Goal: Check status

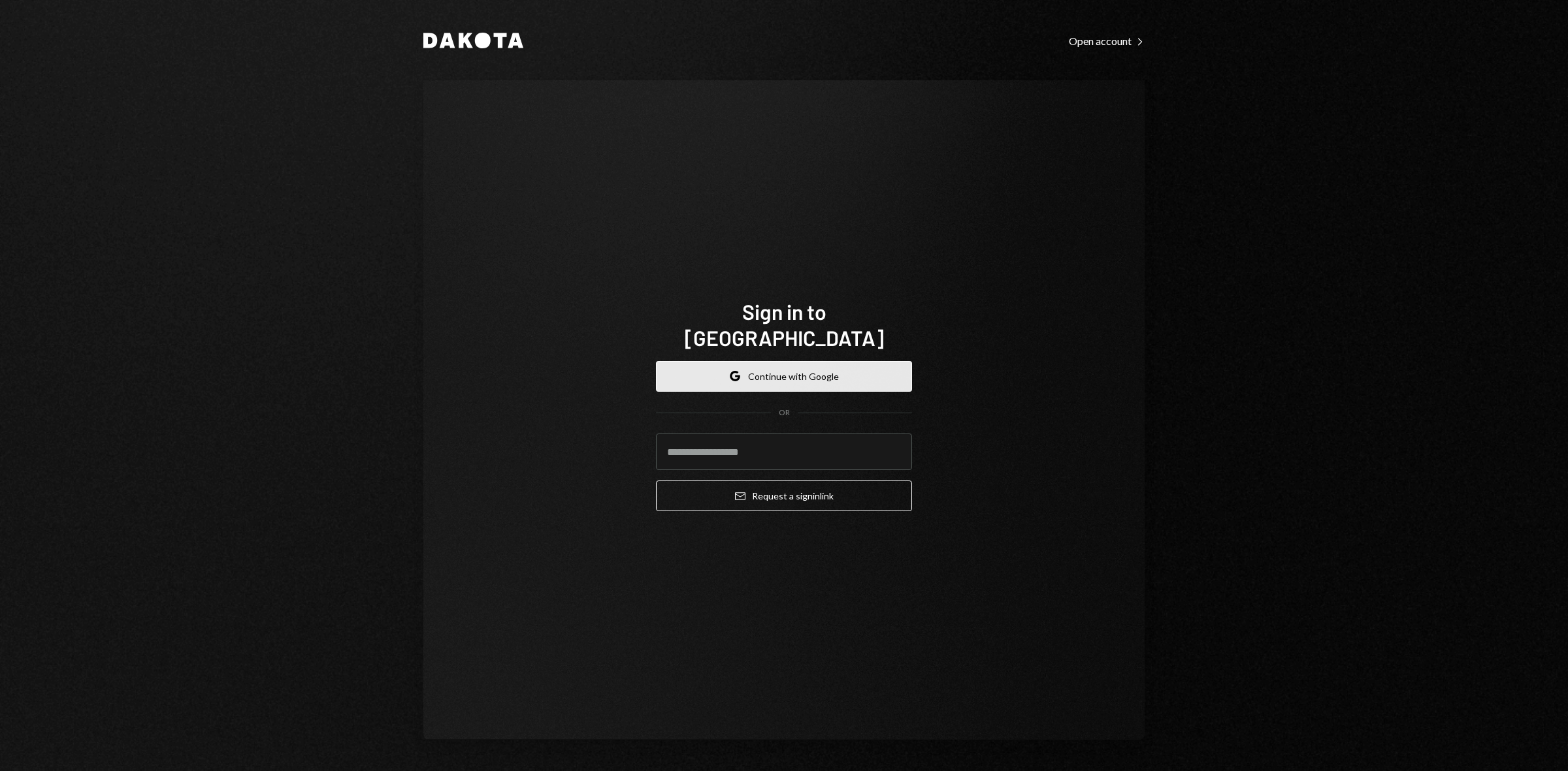
click at [794, 366] on button "Google Continue with Google" at bounding box center [784, 377] width 256 height 31
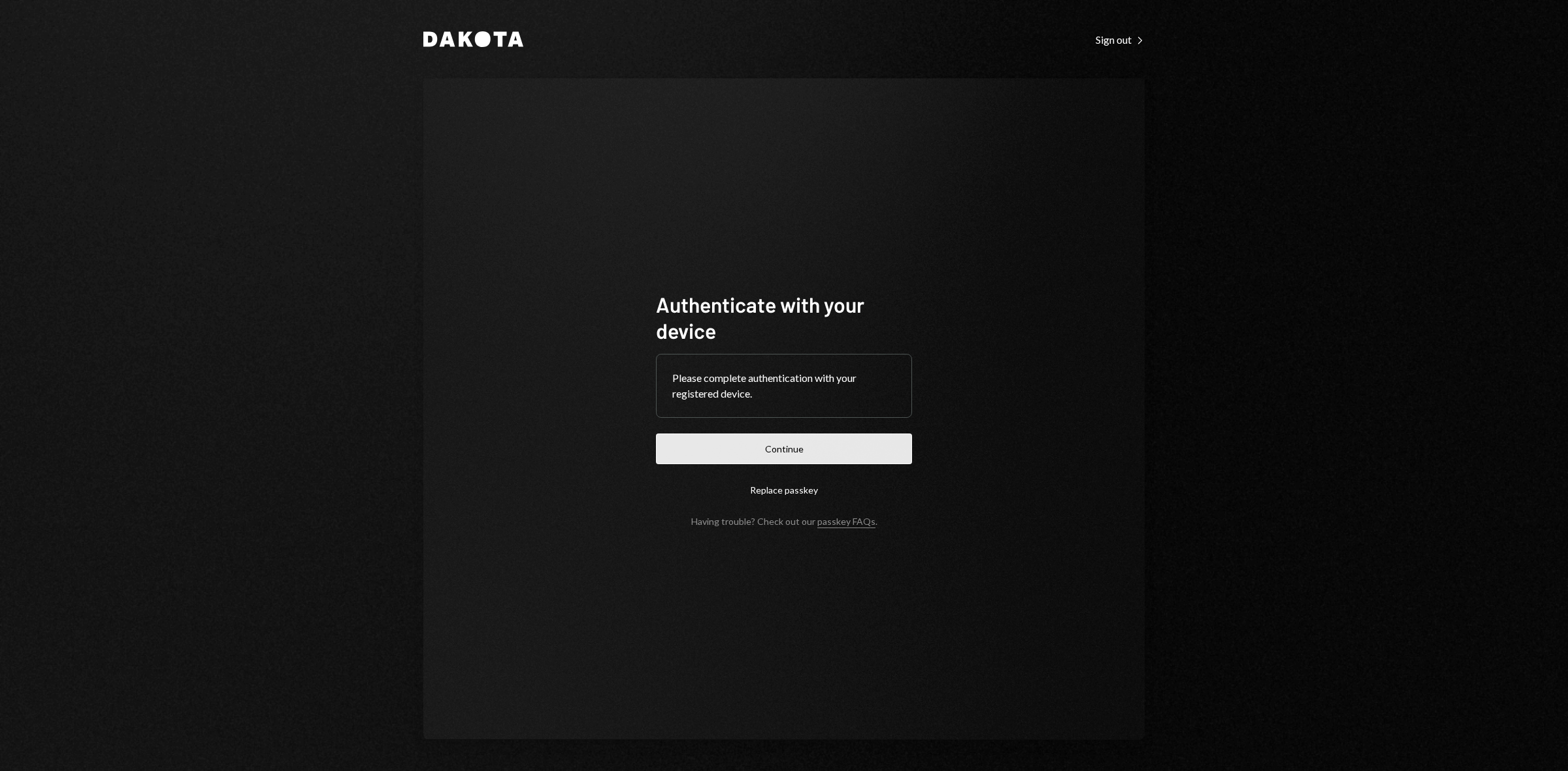
click at [752, 433] on button "Continue" at bounding box center [784, 448] width 256 height 31
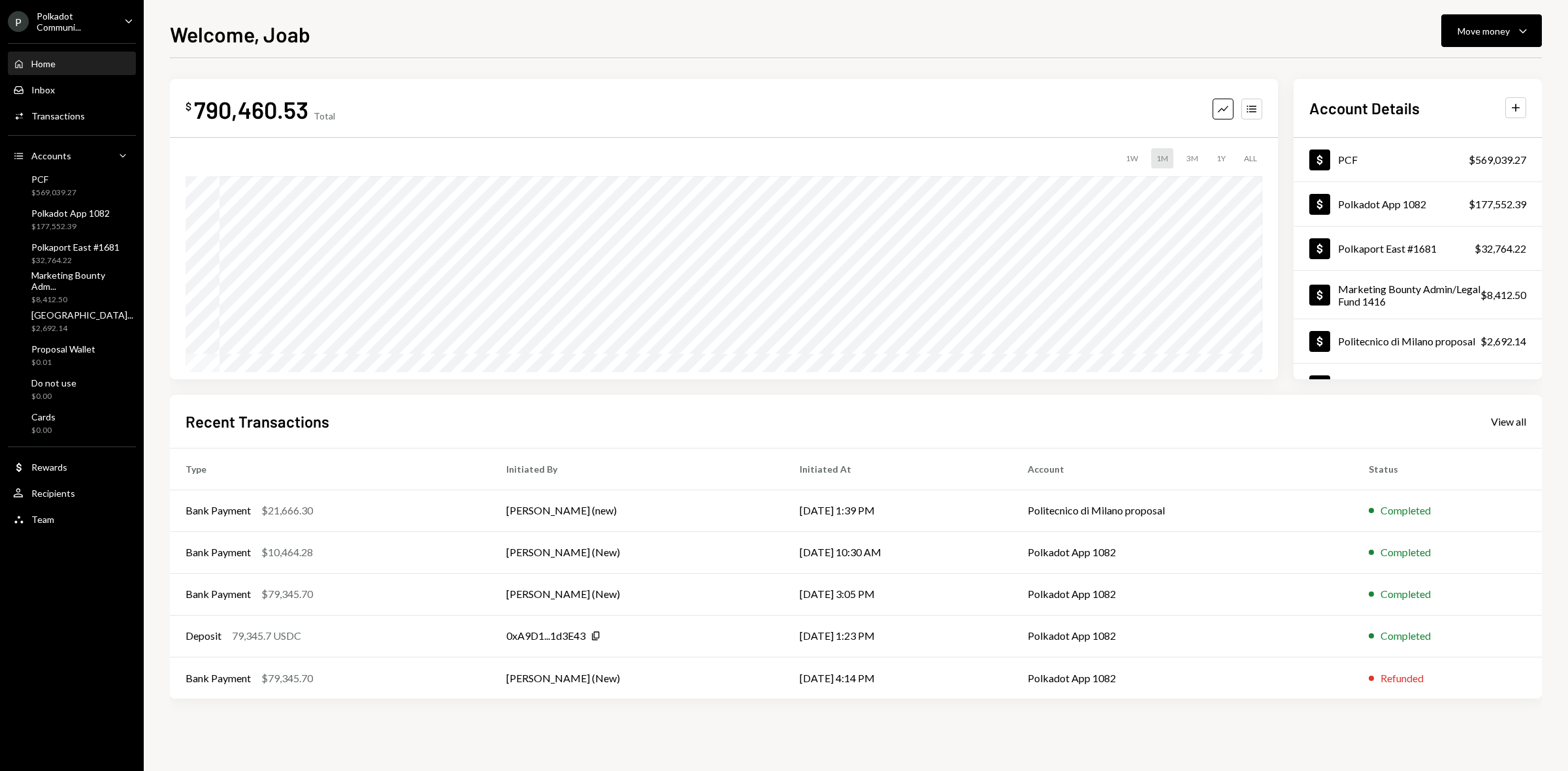
click at [90, 30] on div "Polkadot Communi..." at bounding box center [75, 22] width 77 height 22
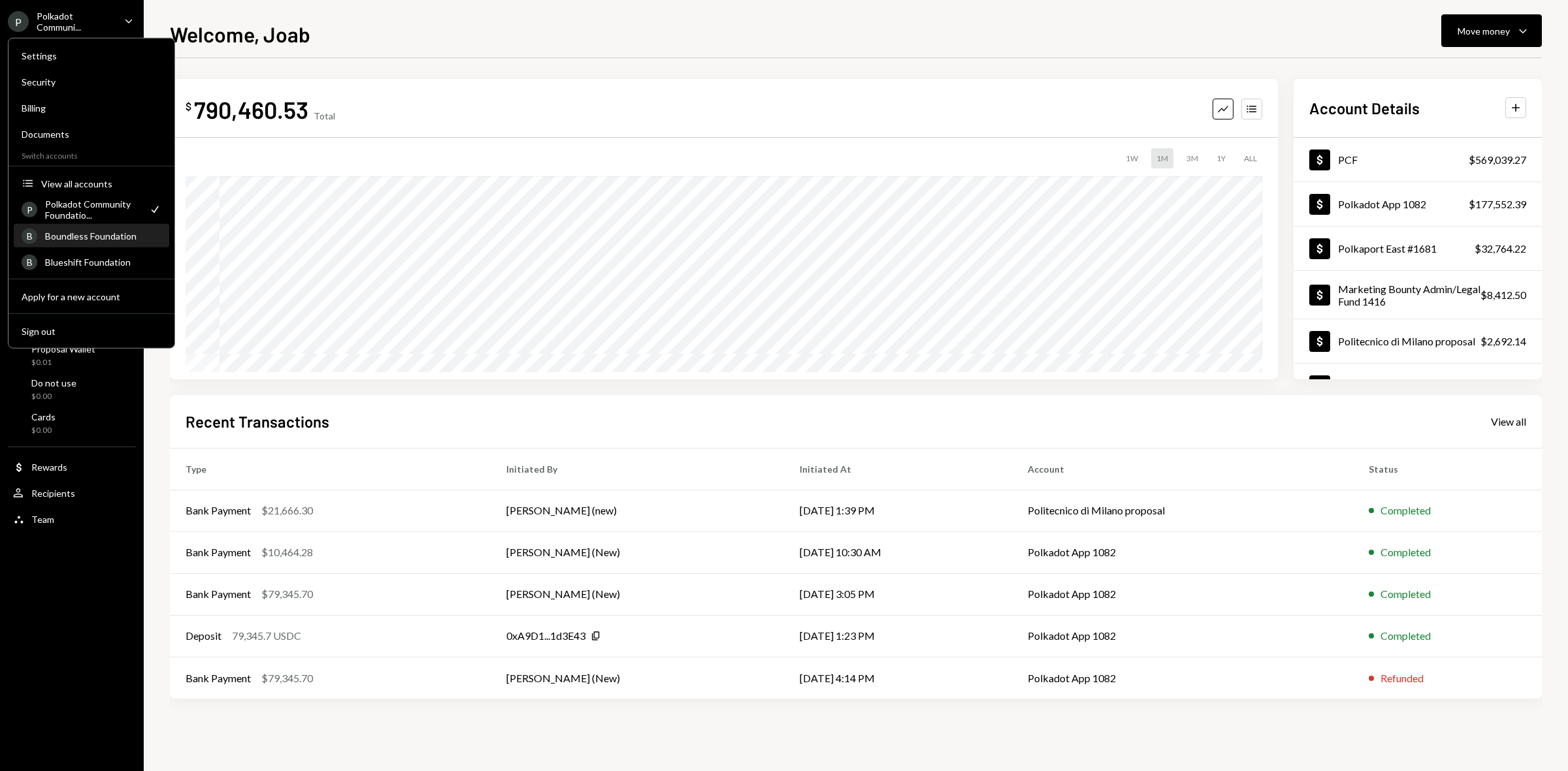
click at [103, 230] on div "Boundless Foundation" at bounding box center [103, 235] width 116 height 11
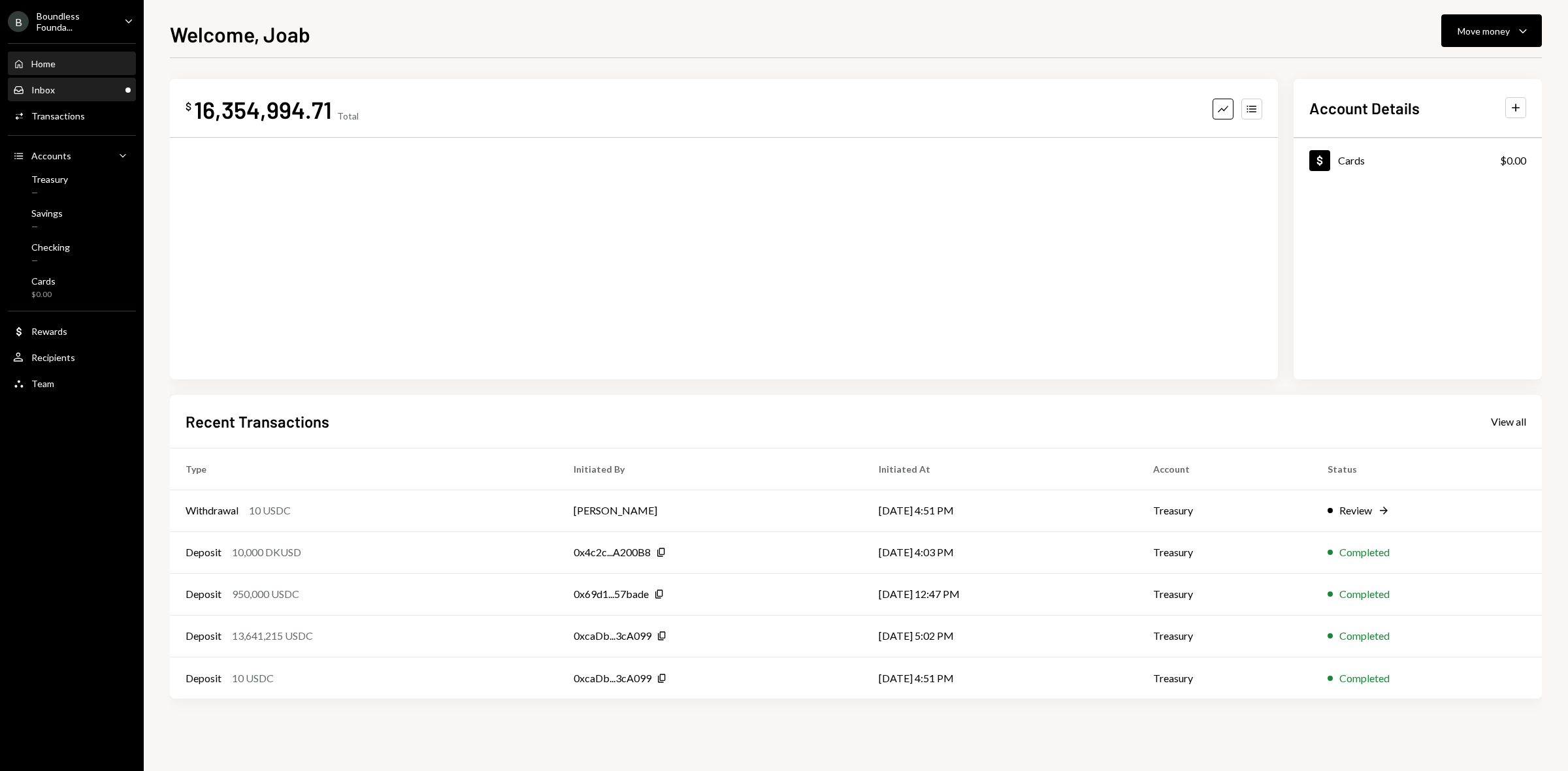
click at [53, 80] on div "Inbox Inbox" at bounding box center [71, 90] width 117 height 22
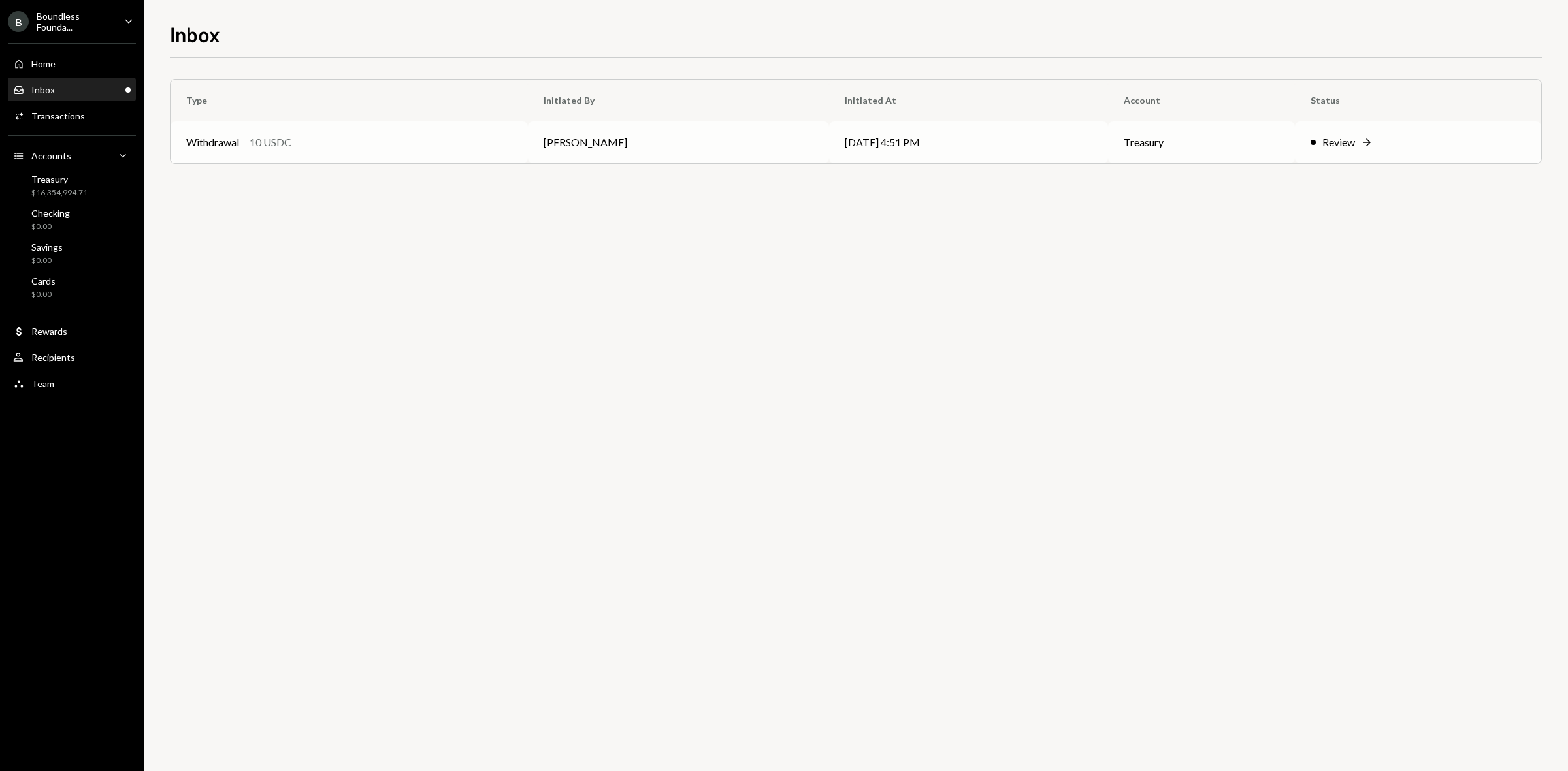
click at [632, 143] on td "[PERSON_NAME]" at bounding box center [678, 143] width 301 height 42
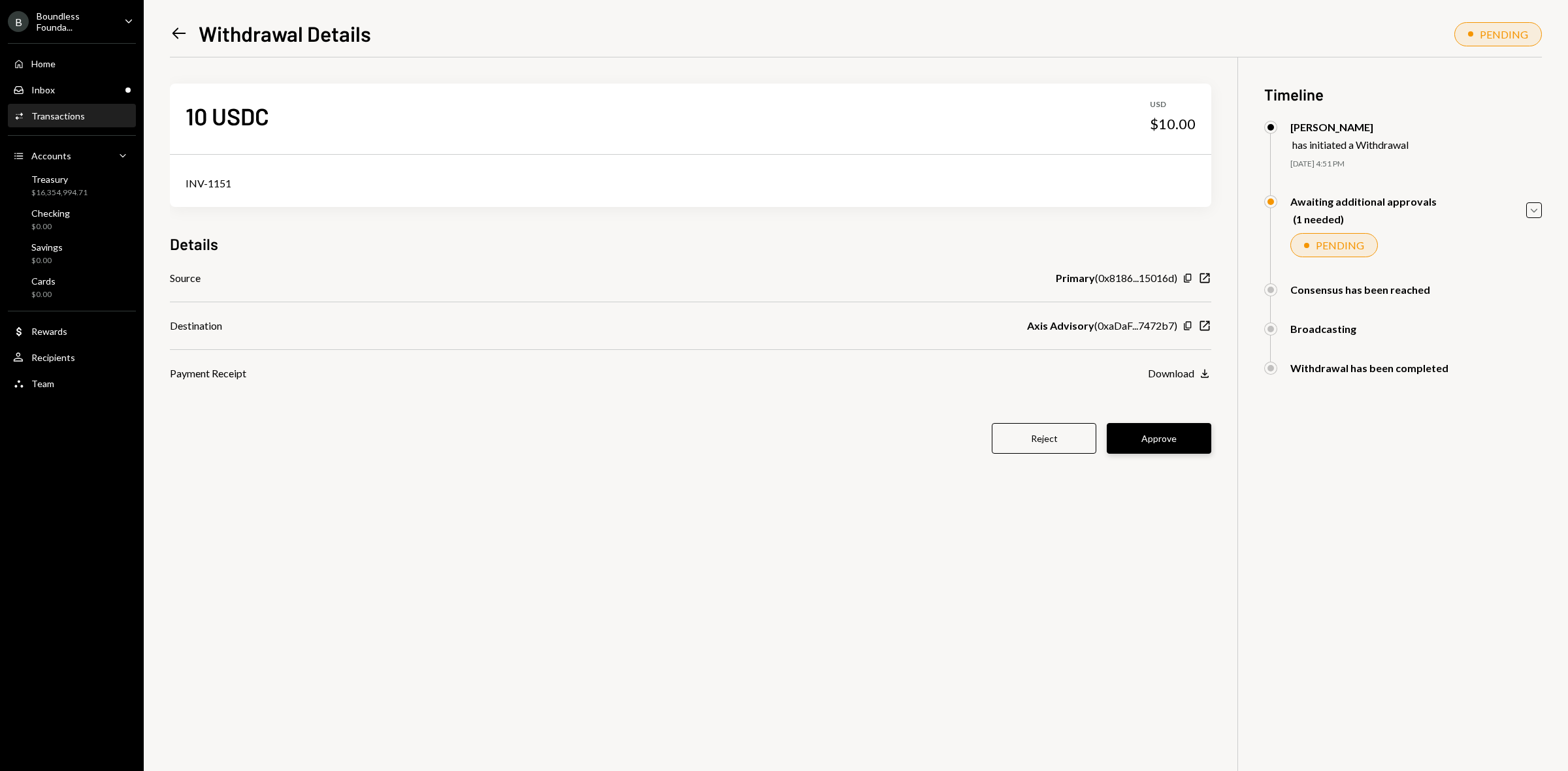
click at [1166, 446] on button "Approve" at bounding box center [1158, 438] width 104 height 31
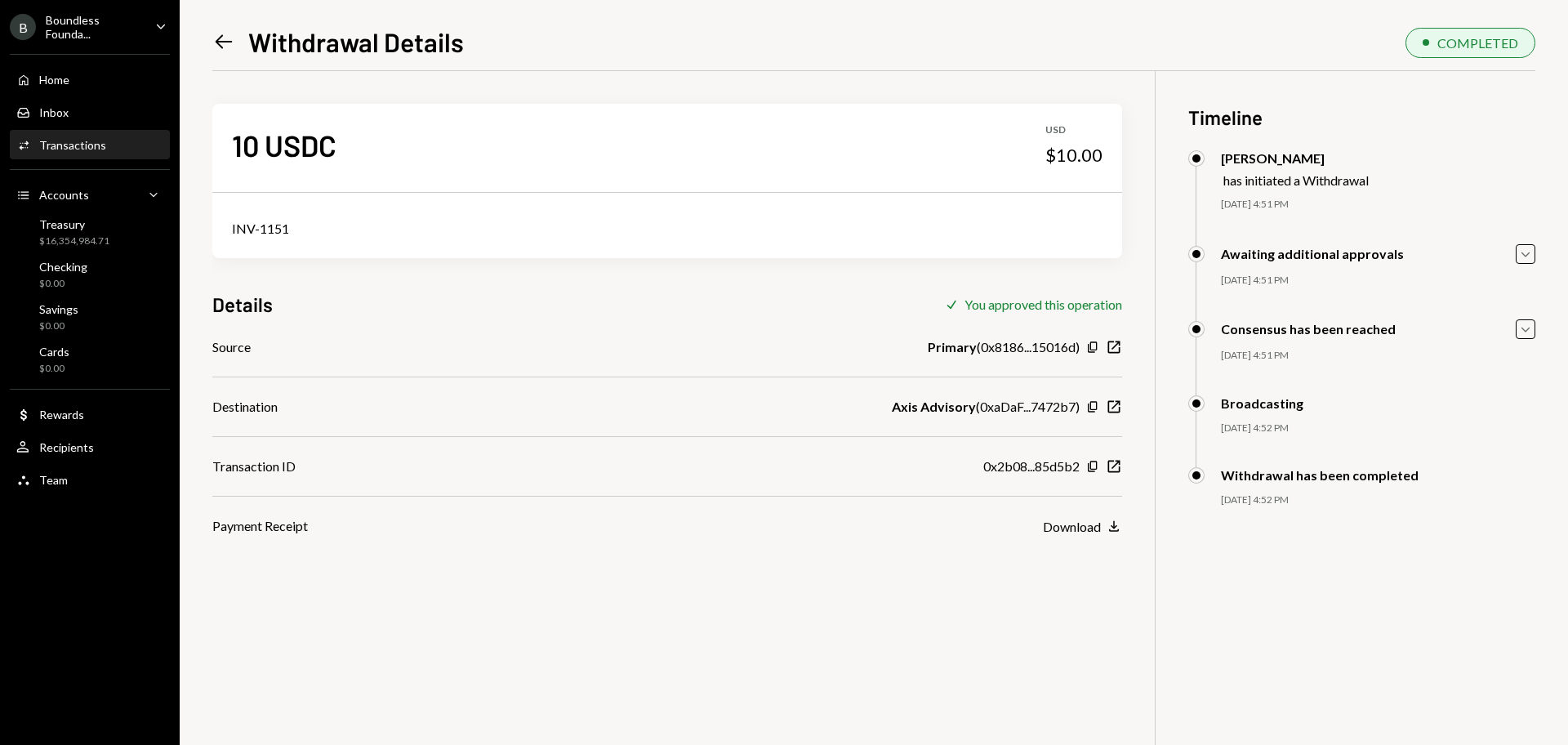
click at [88, 33] on div "Boundless Founda..." at bounding box center [94, 27] width 96 height 28
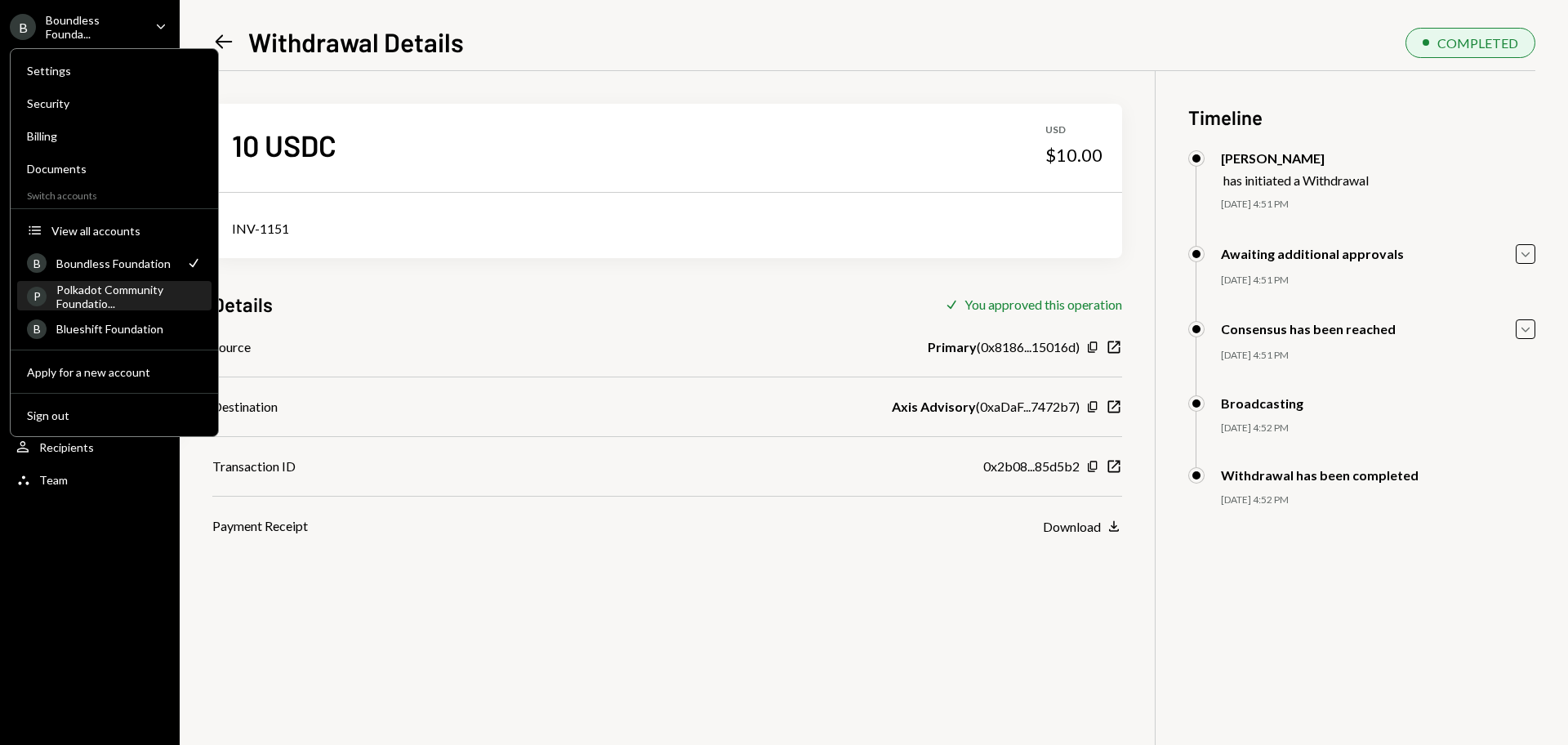
click at [101, 297] on div "Polkadot Community Foundatio..." at bounding box center [129, 296] width 145 height 28
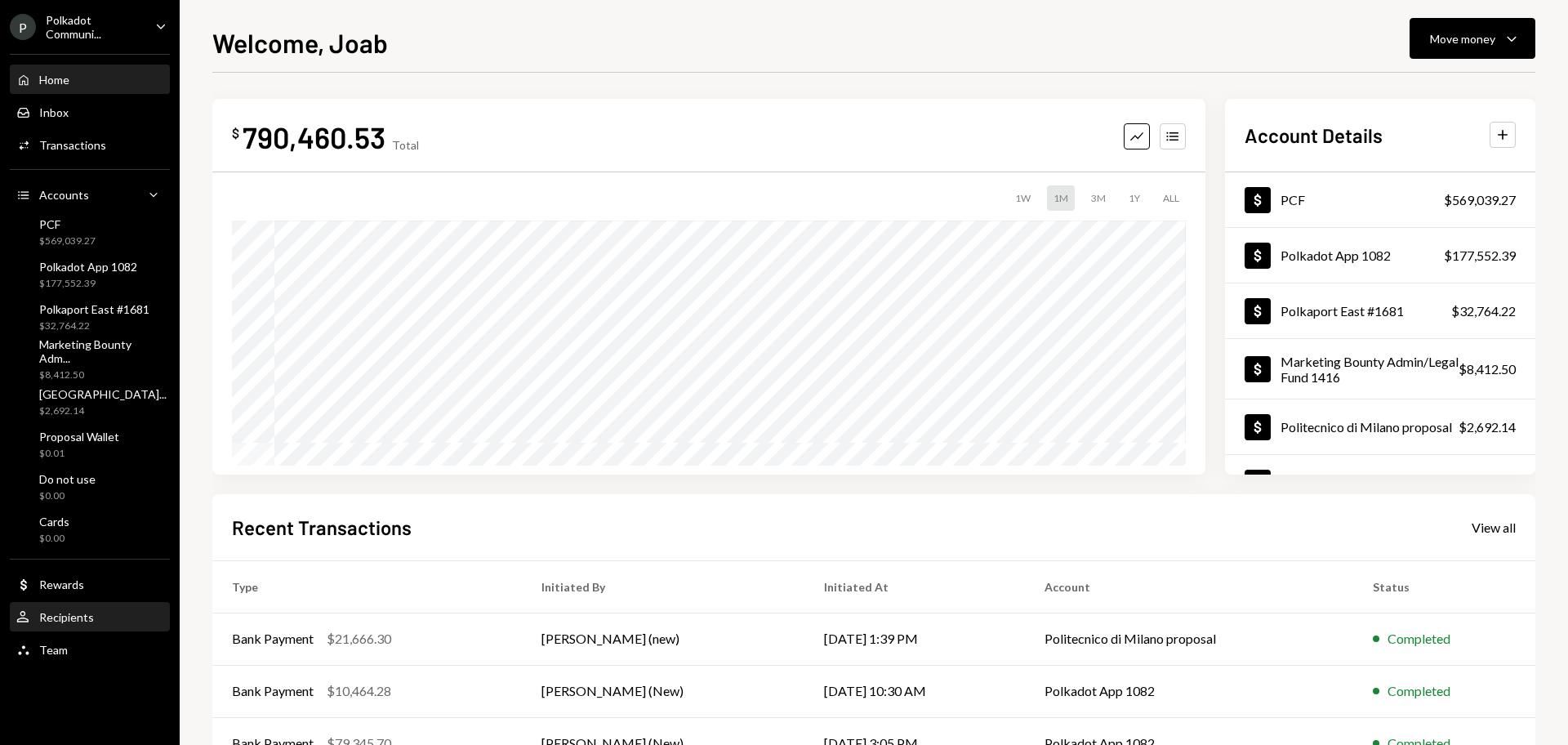
click at [84, 619] on div "Recipients" at bounding box center [67, 617] width 55 height 14
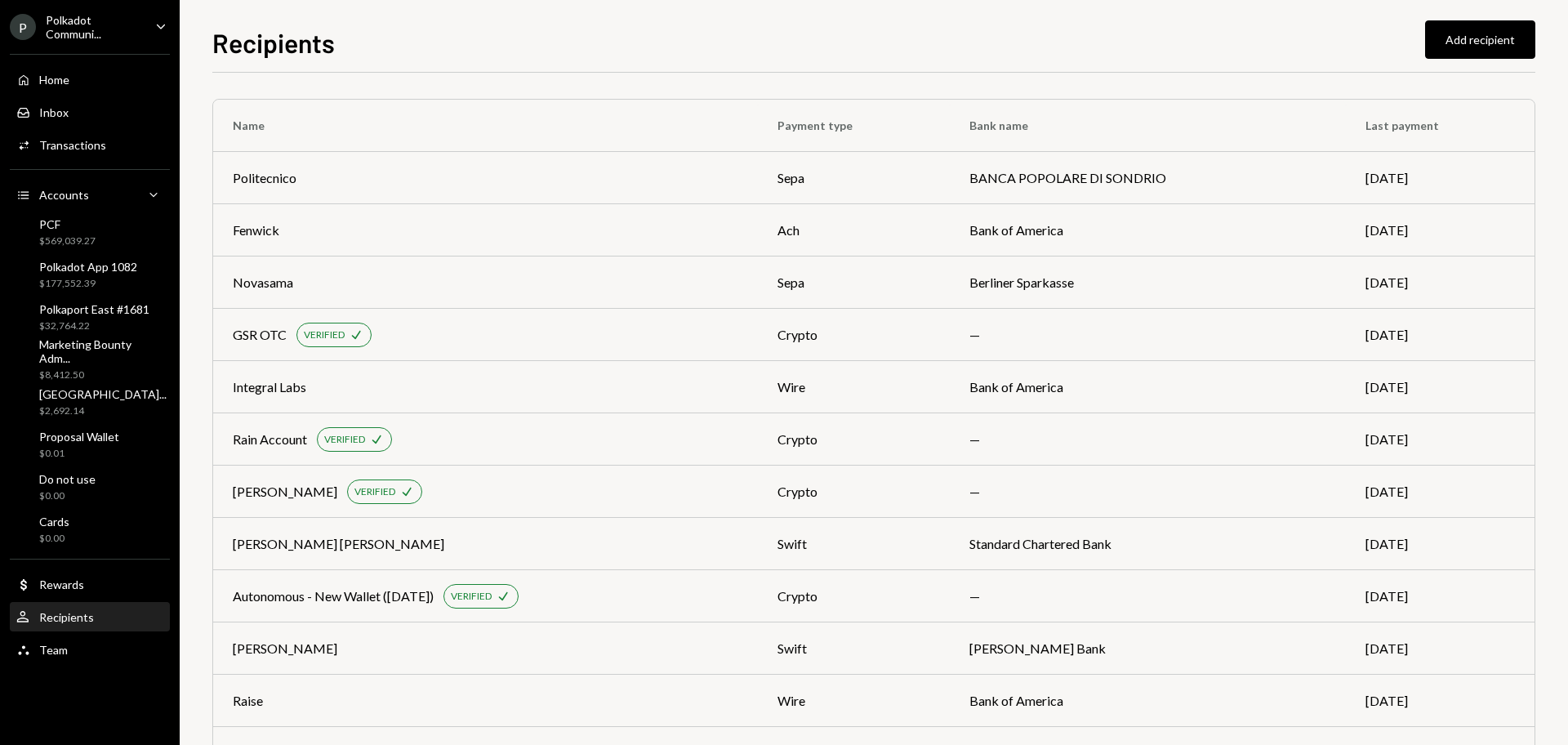
click at [67, 22] on div "Polkadot Communi..." at bounding box center [94, 27] width 96 height 28
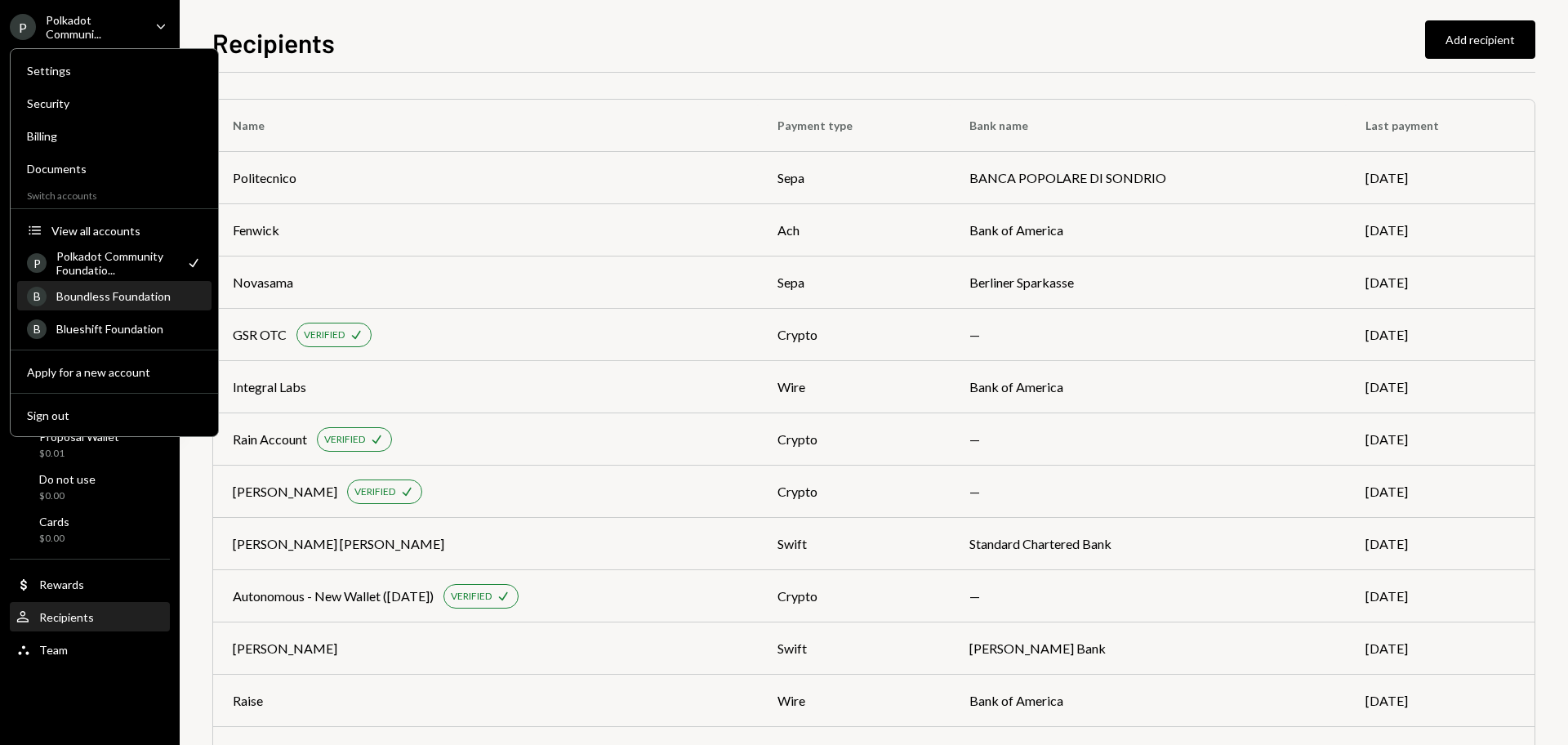
click at [84, 306] on div "B Boundless Foundation" at bounding box center [114, 296] width 175 height 28
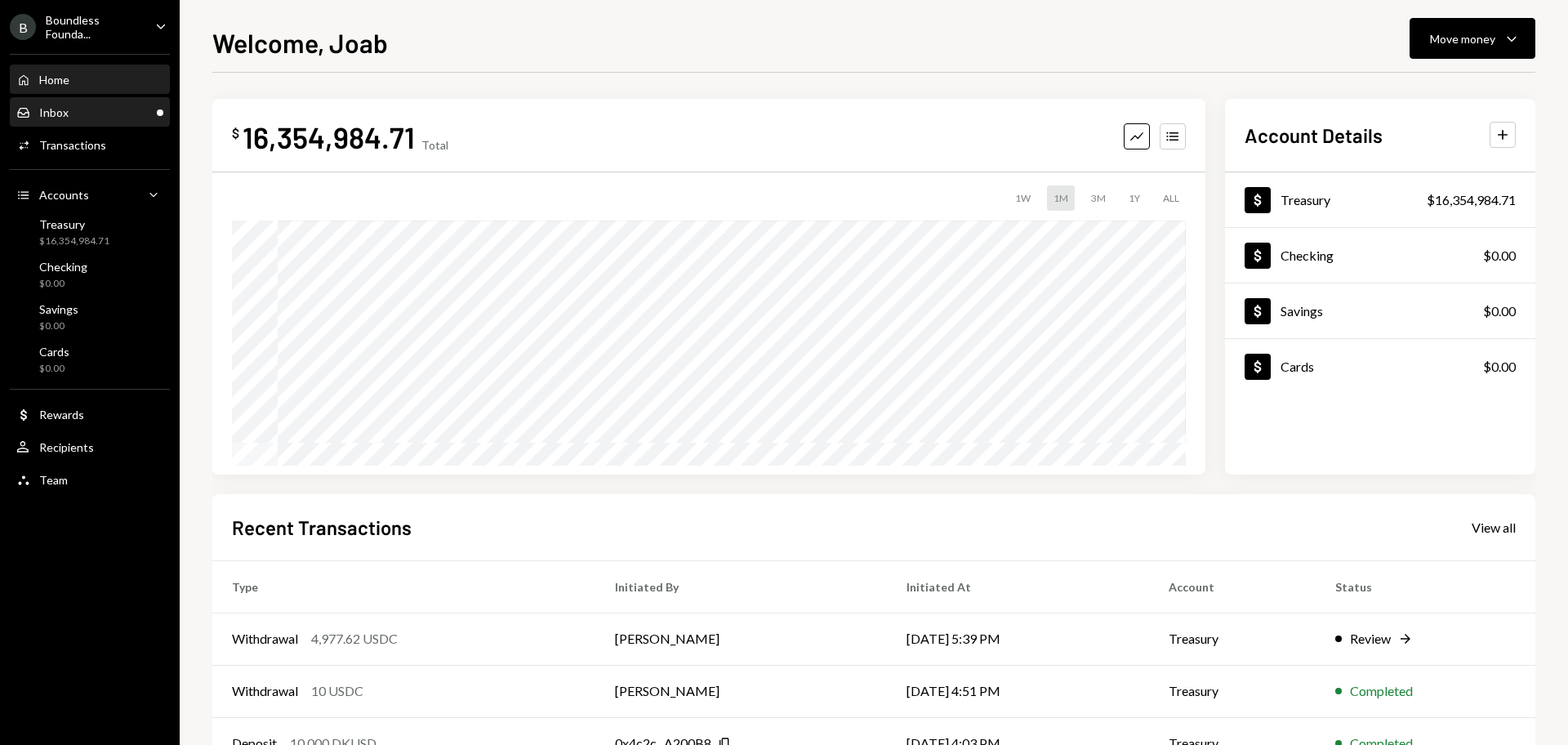
click at [101, 119] on div "Inbox Inbox" at bounding box center [89, 113] width 147 height 14
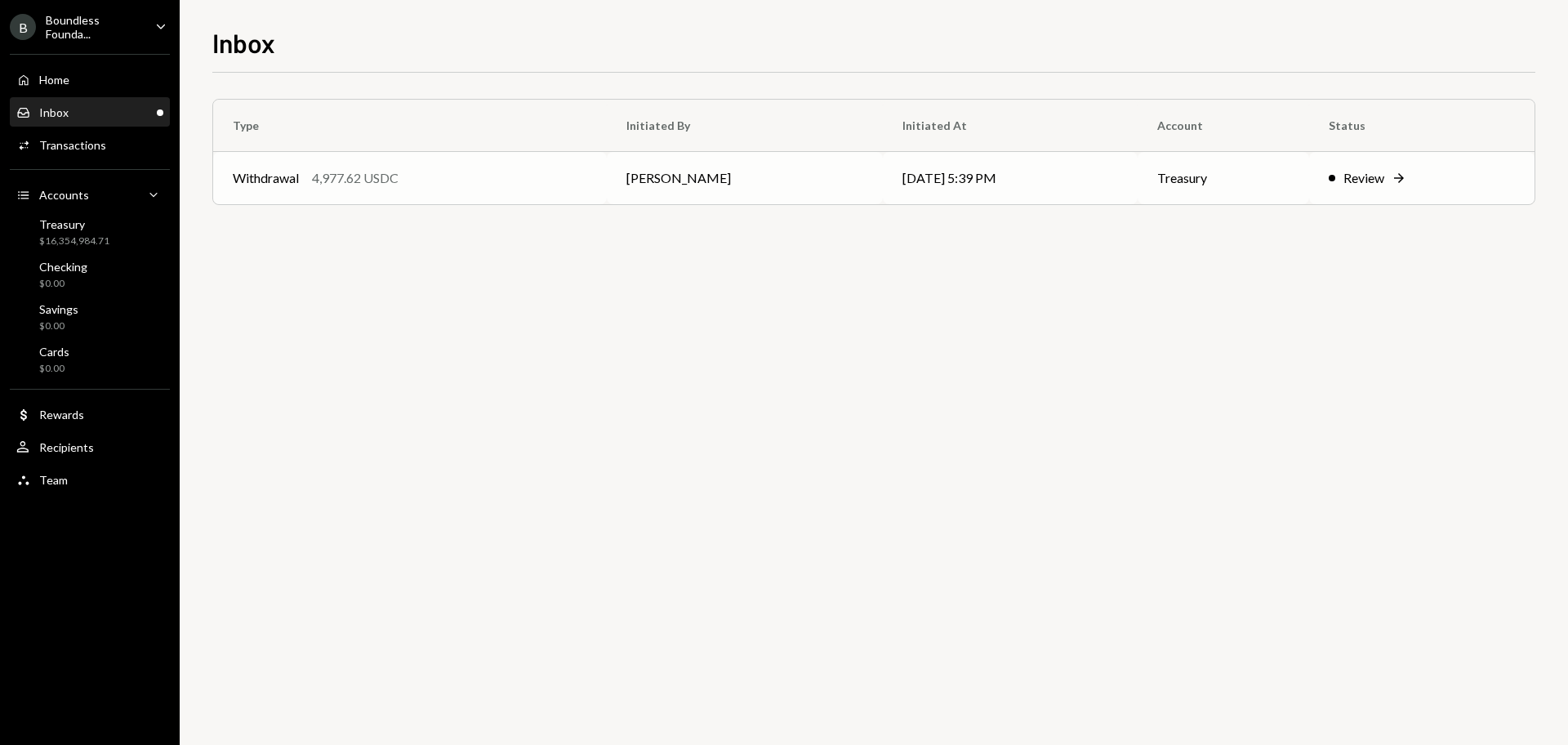
click at [459, 180] on div "Withdrawal 4,977.62 USDC" at bounding box center [410, 178] width 355 height 20
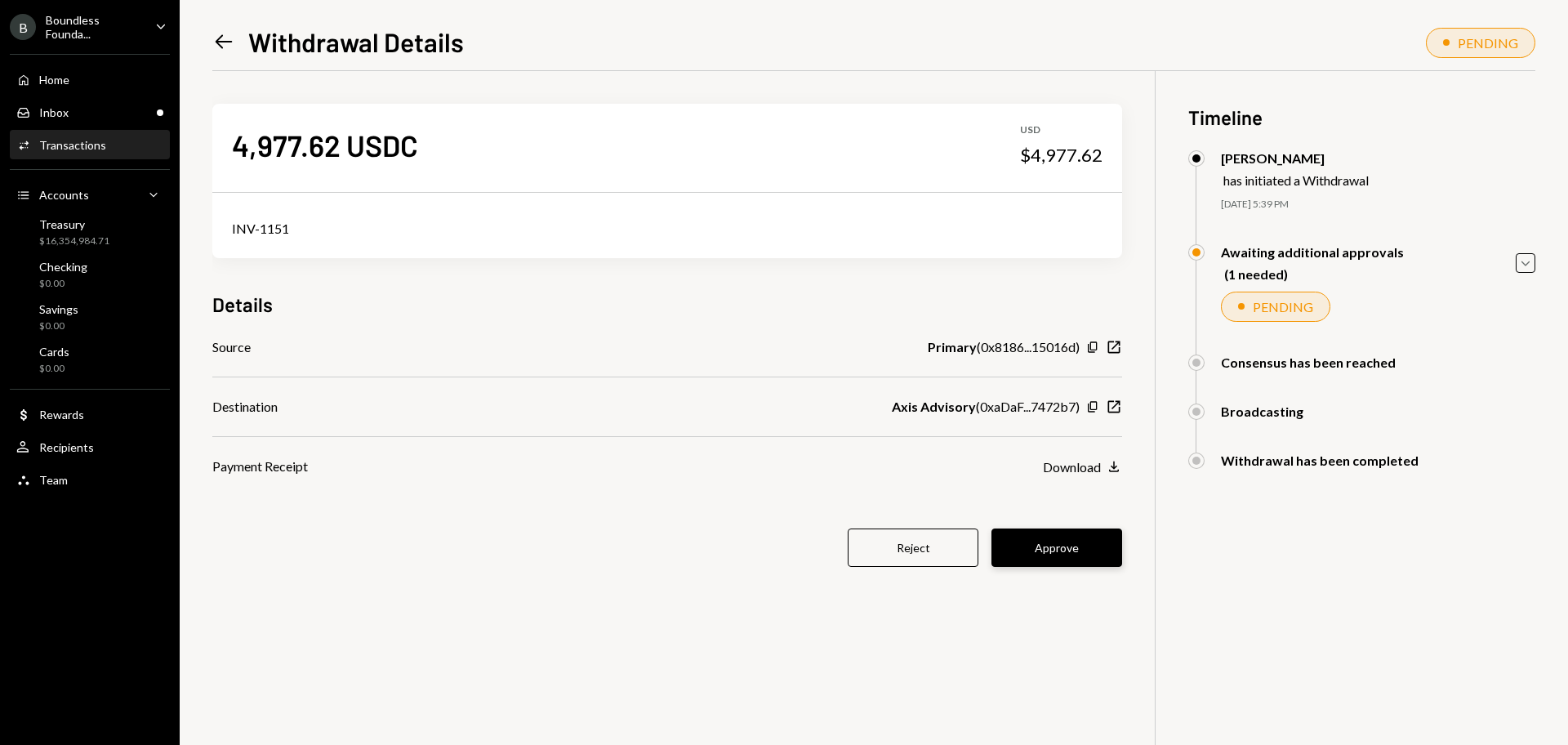
click at [1034, 541] on button "Approve" at bounding box center [1056, 548] width 131 height 39
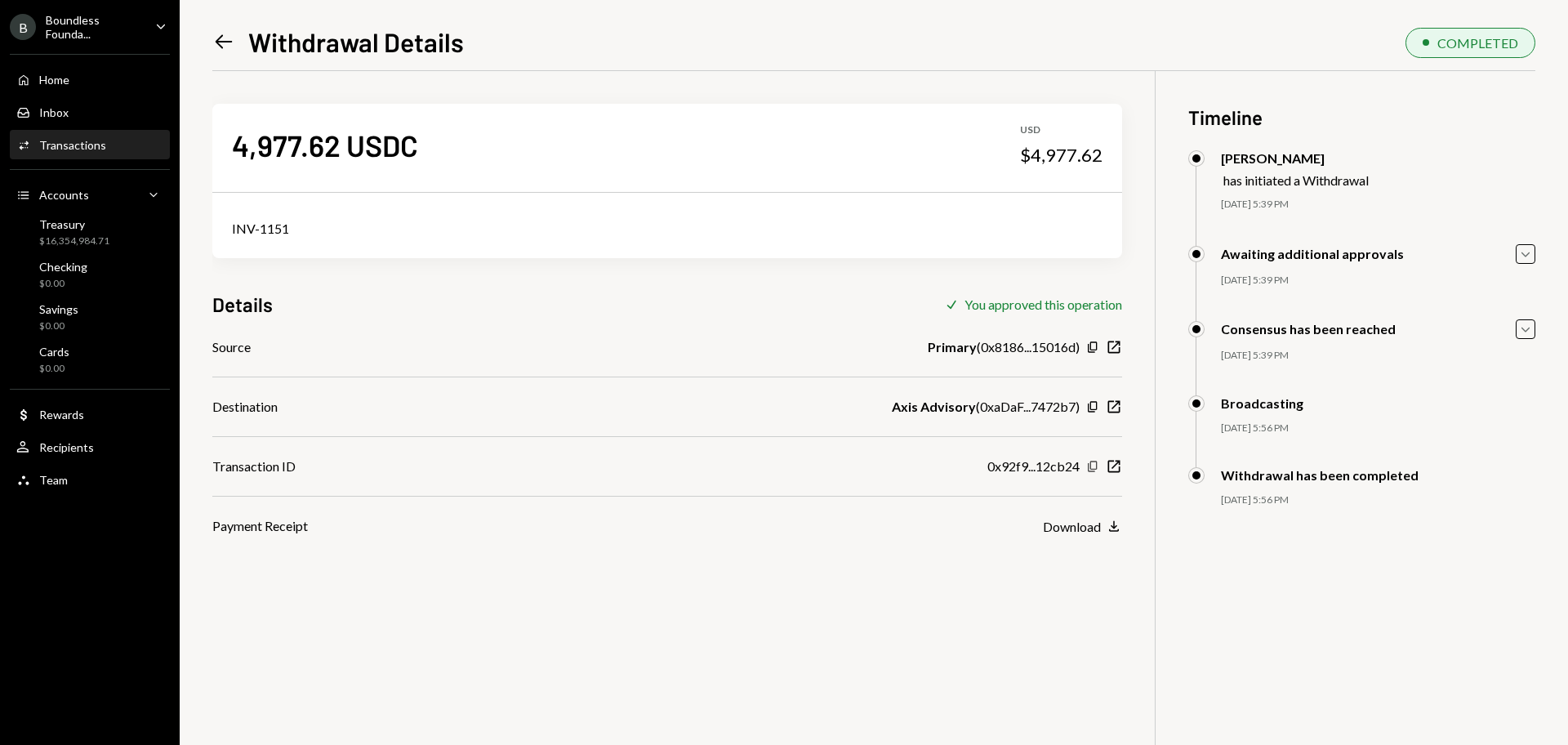
click at [1094, 469] on icon "button" at bounding box center [1092, 467] width 9 height 11
